Goal: Task Accomplishment & Management: Complete application form

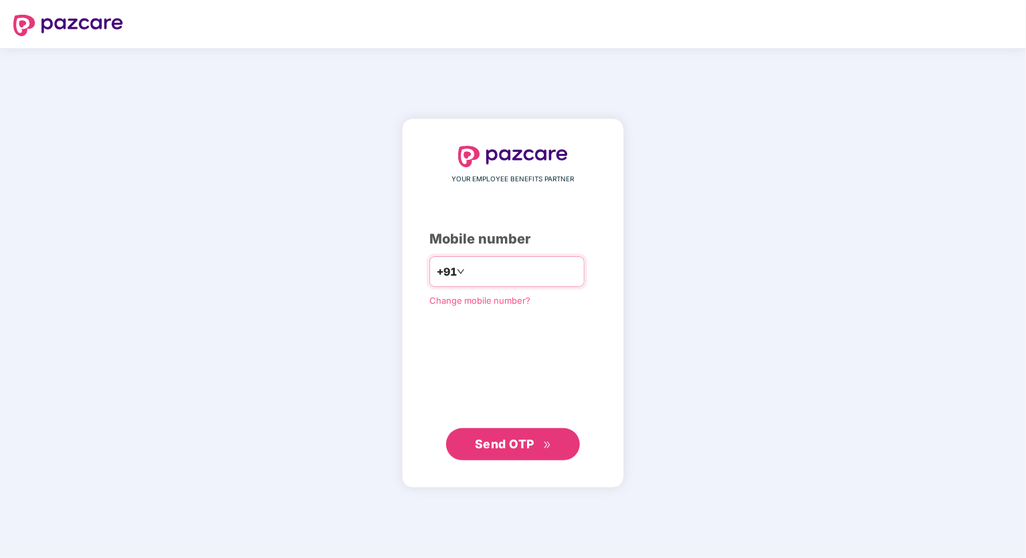
click at [469, 276] on input "number" at bounding box center [522, 271] width 110 height 21
type input "**********"
click at [505, 442] on span "Send OTP" at bounding box center [505, 443] width 60 height 14
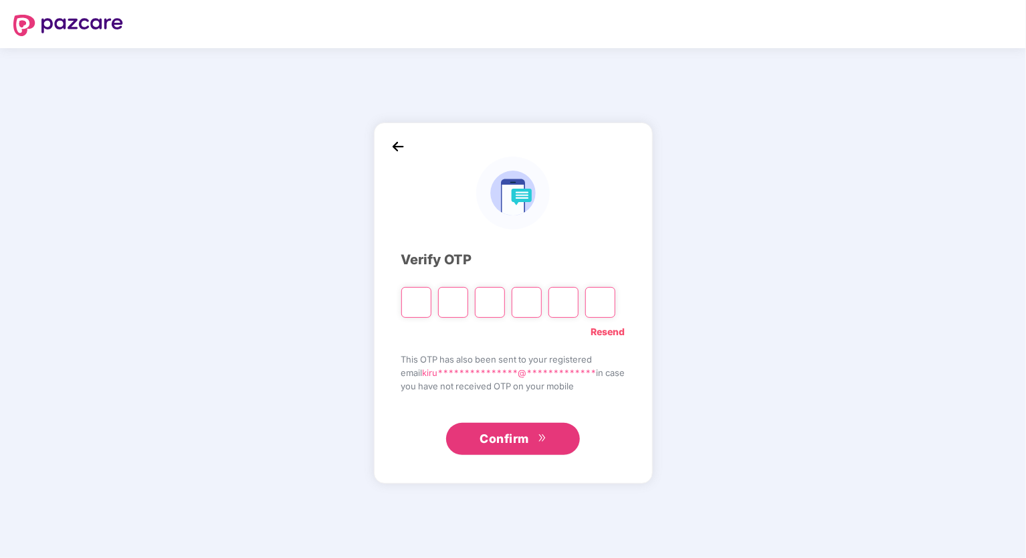
click at [865, 348] on div "**********" at bounding box center [513, 303] width 1026 height 510
click at [409, 306] on input "Please enter verification code. Digit 1" at bounding box center [416, 302] width 30 height 31
type input "*"
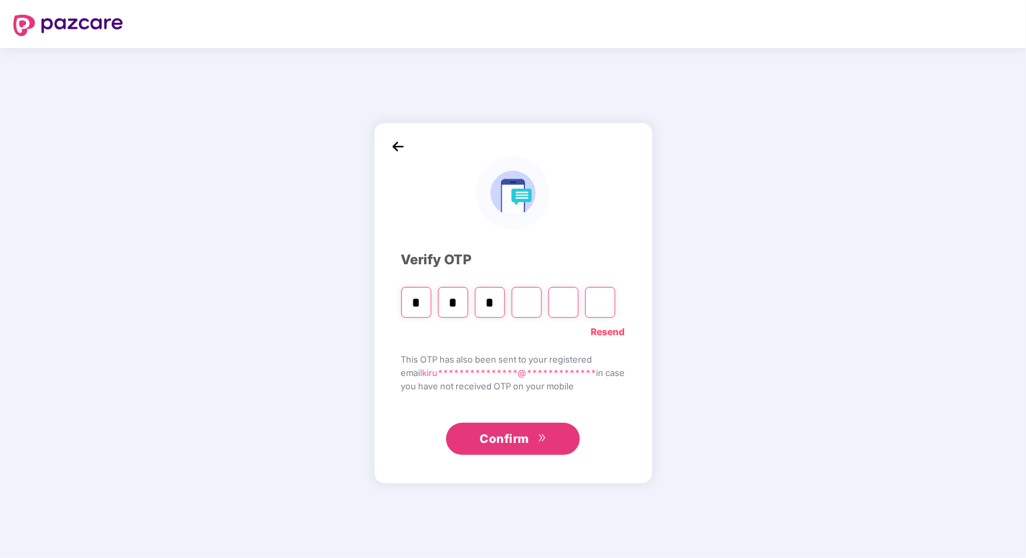
type input "*"
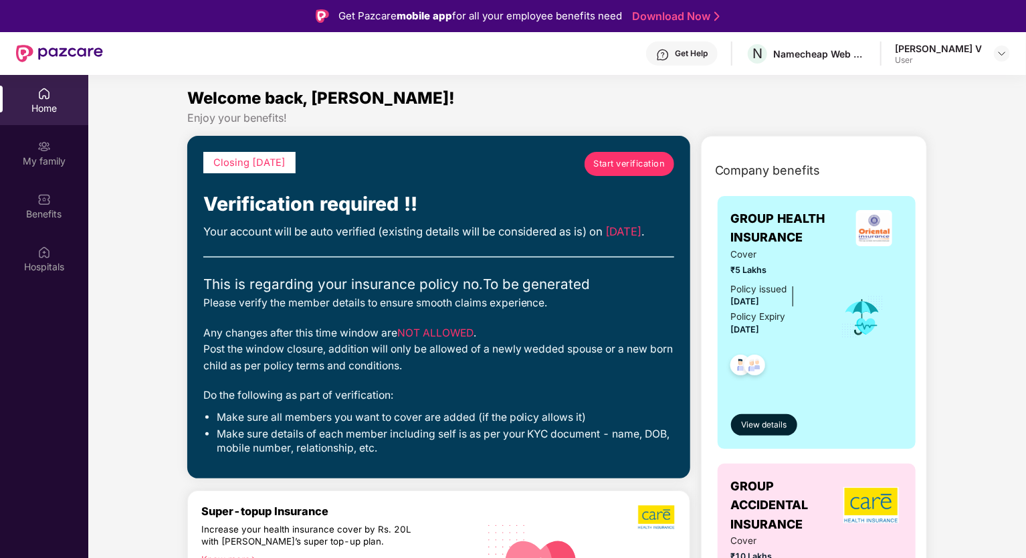
click at [605, 157] on span "Start verification" at bounding box center [629, 163] width 72 height 13
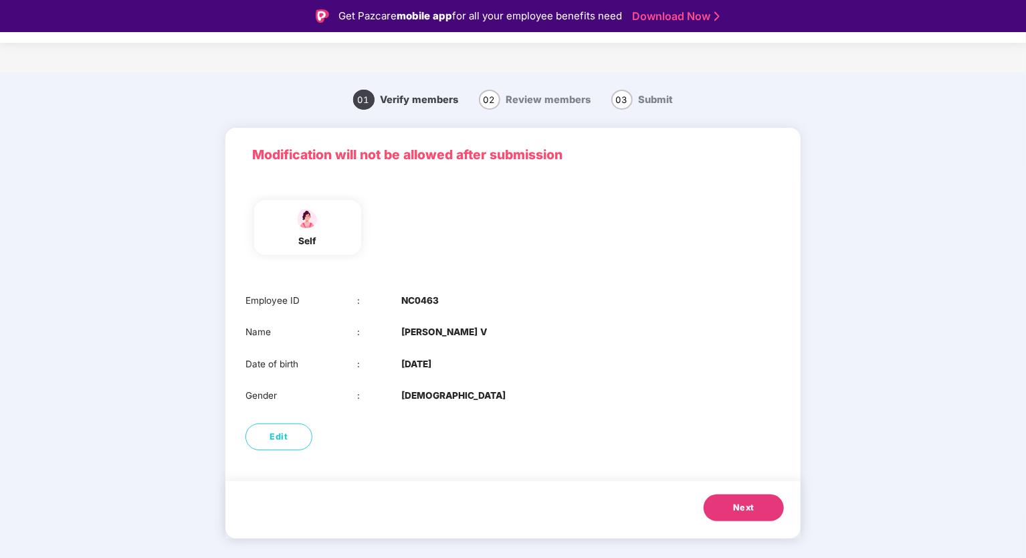
scroll to position [32, 0]
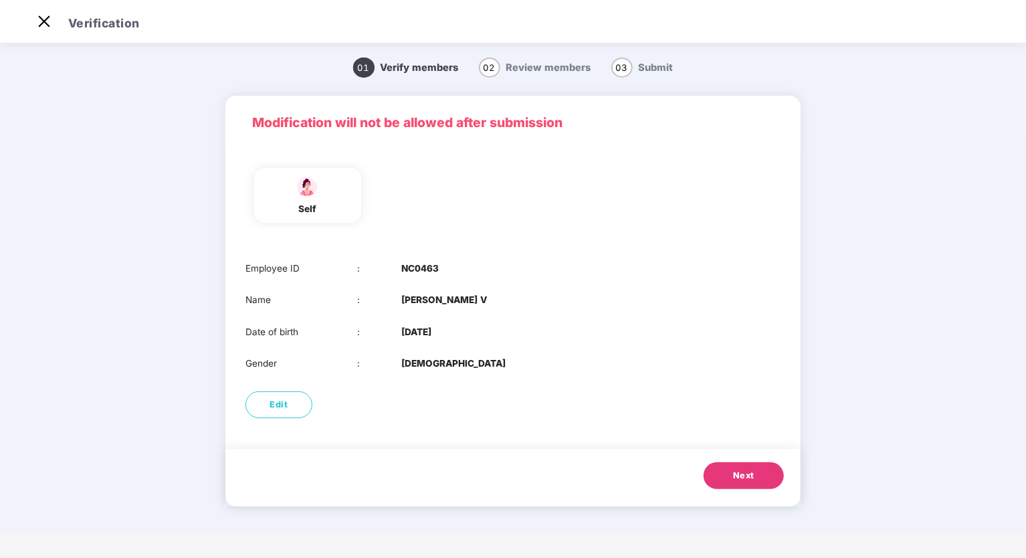
click at [726, 480] on button "Next" at bounding box center [744, 475] width 80 height 27
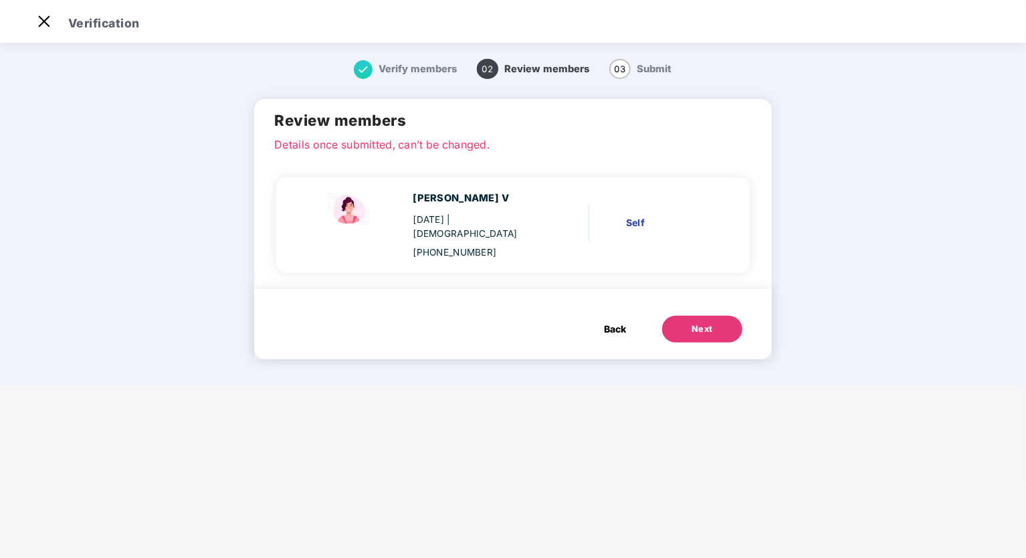
click at [706, 322] on div "Next" at bounding box center [702, 328] width 21 height 13
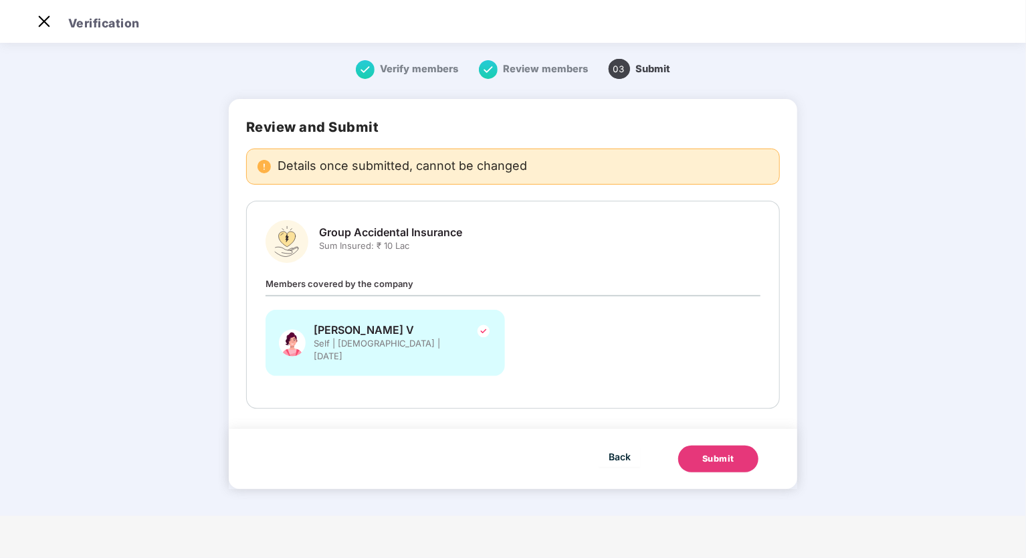
click at [725, 452] on div "Submit" at bounding box center [718, 458] width 32 height 13
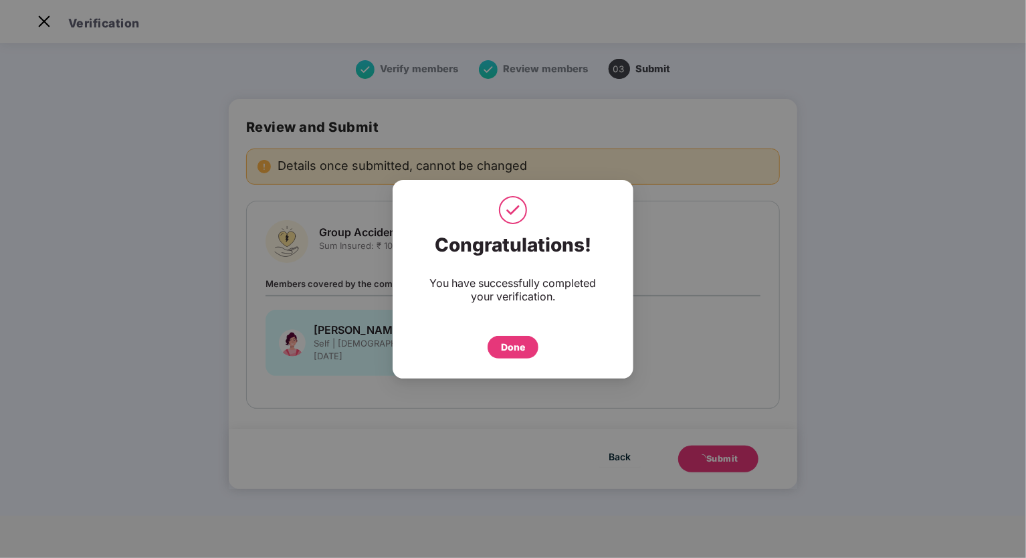
click at [502, 350] on div "Done" at bounding box center [513, 347] width 24 height 15
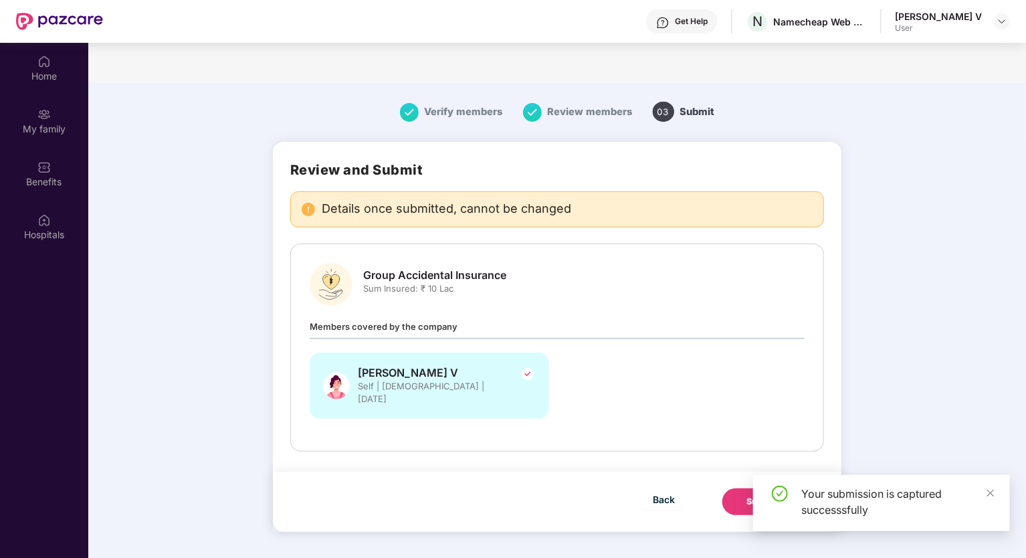
scroll to position [75, 0]
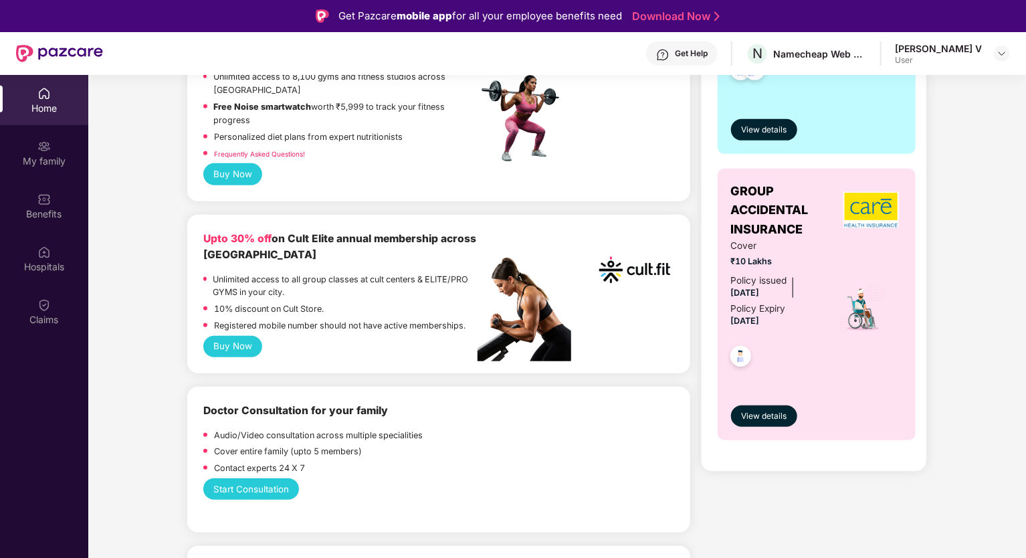
scroll to position [535, 0]
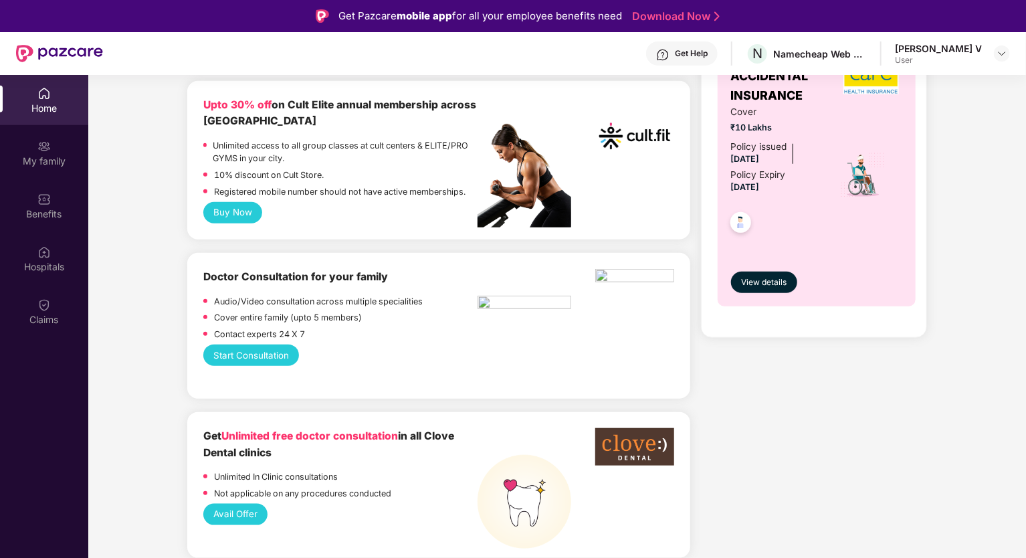
drag, startPoint x: 278, startPoint y: 342, endPoint x: 227, endPoint y: 340, distance: 50.9
drag, startPoint x: 227, startPoint y: 340, endPoint x: 230, endPoint y: 349, distance: 9.7
click at [230, 349] on button "Start Consultation" at bounding box center [251, 354] width 96 height 21
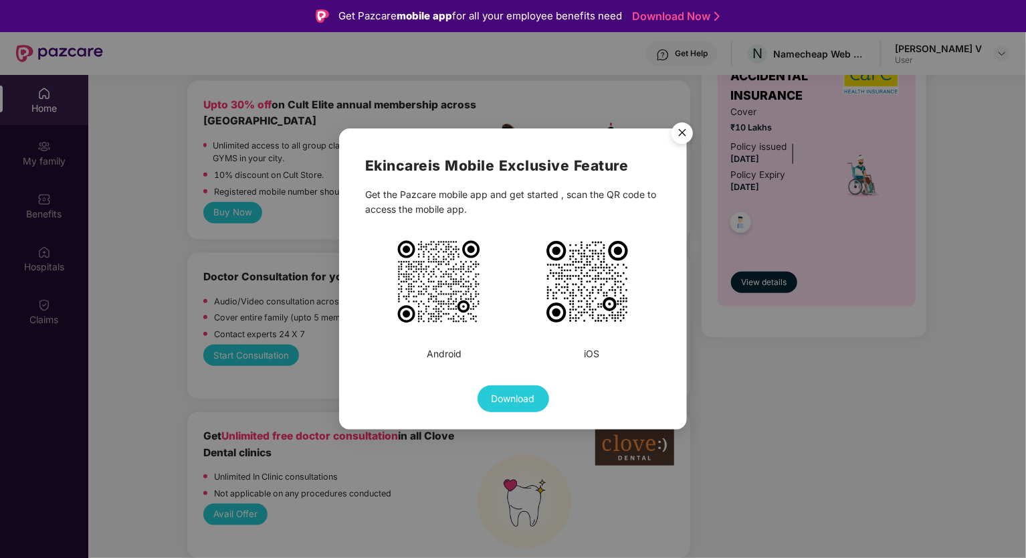
click at [687, 126] on img "Close" at bounding box center [681, 134] width 37 height 37
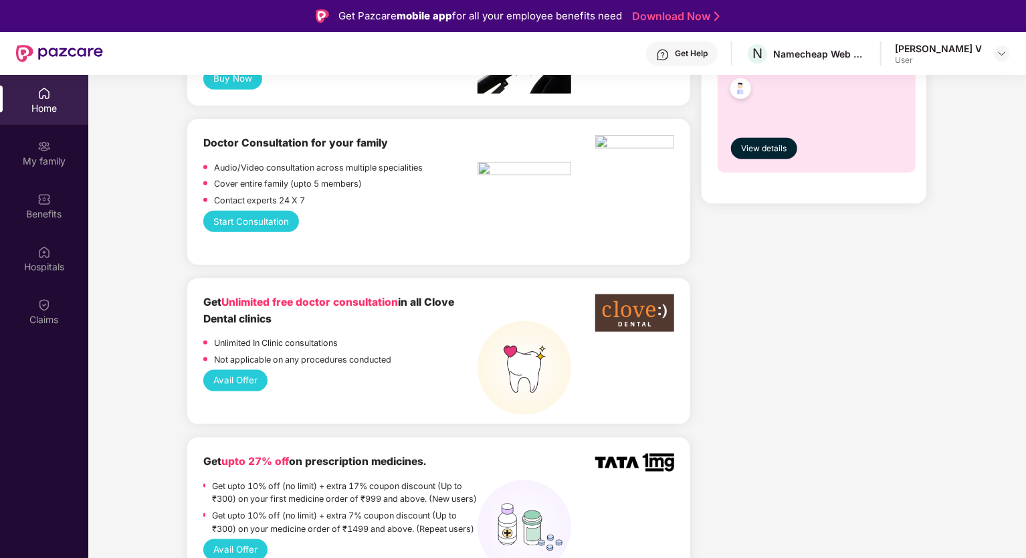
scroll to position [736, 0]
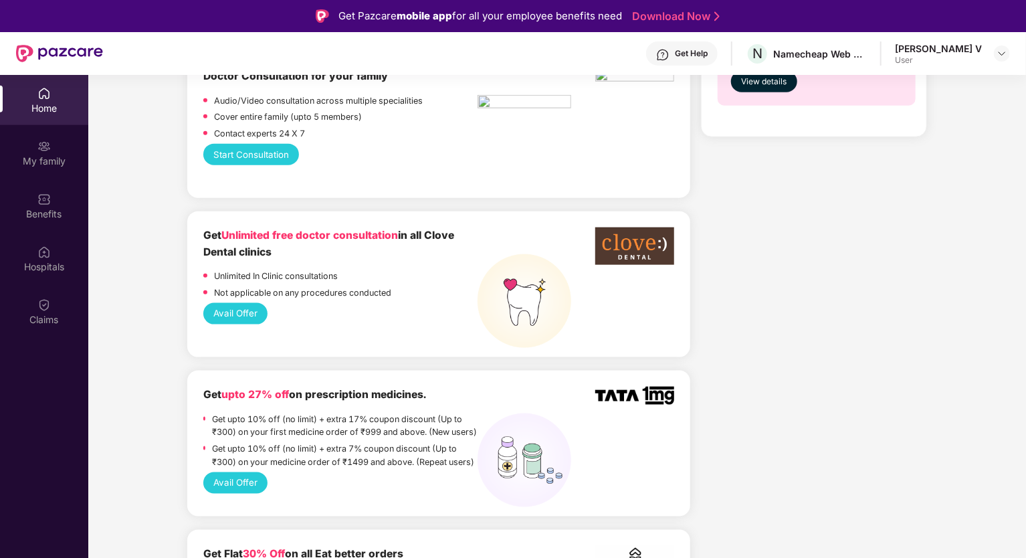
click at [243, 303] on button "Avail Offer" at bounding box center [235, 313] width 65 height 21
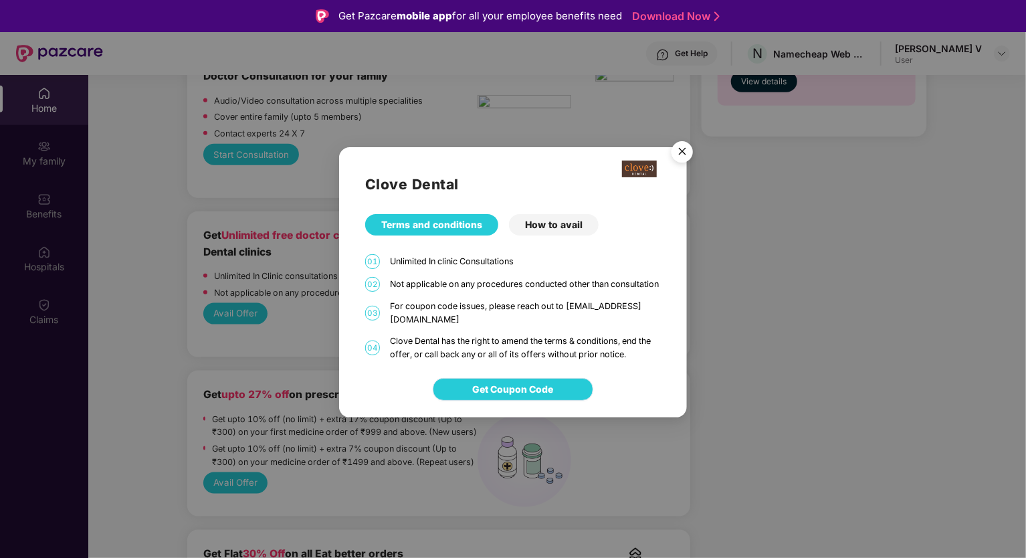
click at [509, 393] on span "Get Coupon Code" at bounding box center [513, 389] width 81 height 15
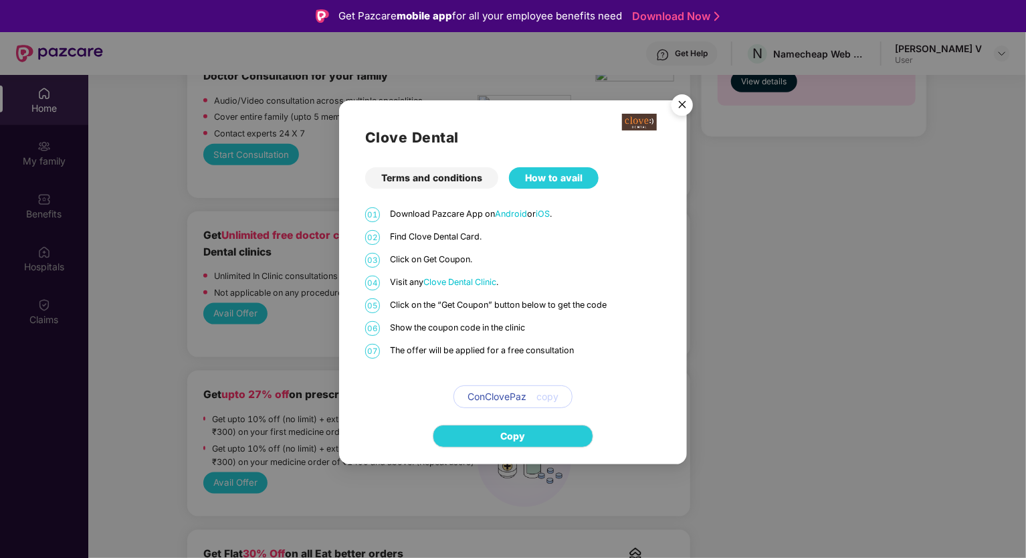
click at [509, 393] on span "ConClovePaz" at bounding box center [496, 396] width 59 height 15
click at [561, 399] on div "ConClovePaz copy" at bounding box center [512, 396] width 119 height 23
click at [540, 429] on button "Copy" at bounding box center [513, 436] width 161 height 23
click at [563, 175] on div "How to avail" at bounding box center [554, 177] width 90 height 21
click at [506, 435] on span "Copy" at bounding box center [513, 436] width 25 height 15
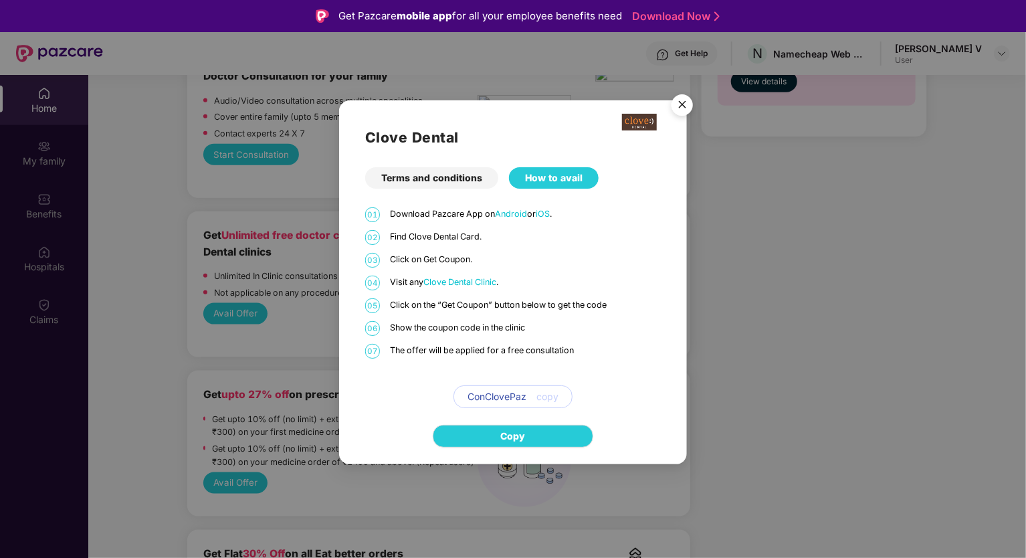
click at [565, 180] on div "How to avail" at bounding box center [554, 177] width 90 height 21
click at [552, 271] on div "01 Download Pazcare App on Android or iOS . 02 Find Clove Dental Card. 03 Click…" at bounding box center [513, 307] width 296 height 201
click at [435, 283] on span "Clove Dental Clinic" at bounding box center [459, 282] width 73 height 10
